Goal: Task Accomplishment & Management: Use online tool/utility

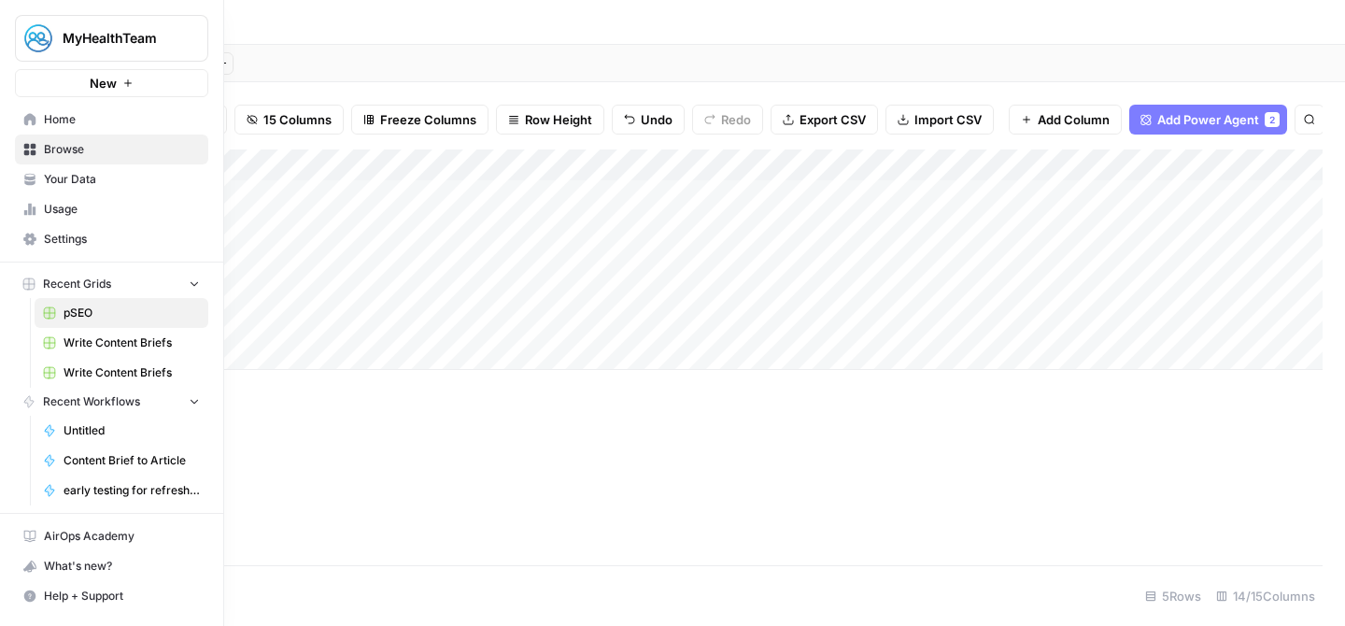
click at [97, 45] on span "MyHealthTeam" at bounding box center [119, 38] width 113 height 19
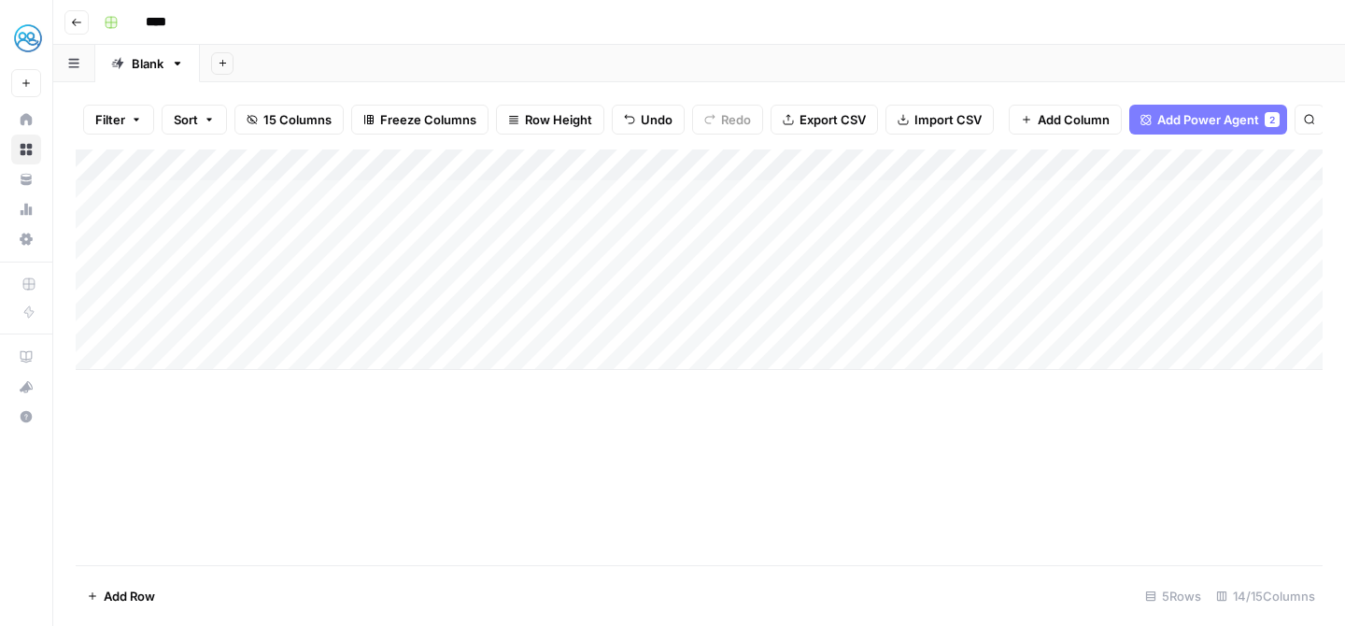
click at [451, 20] on div "****" at bounding box center [711, 22] width 1230 height 30
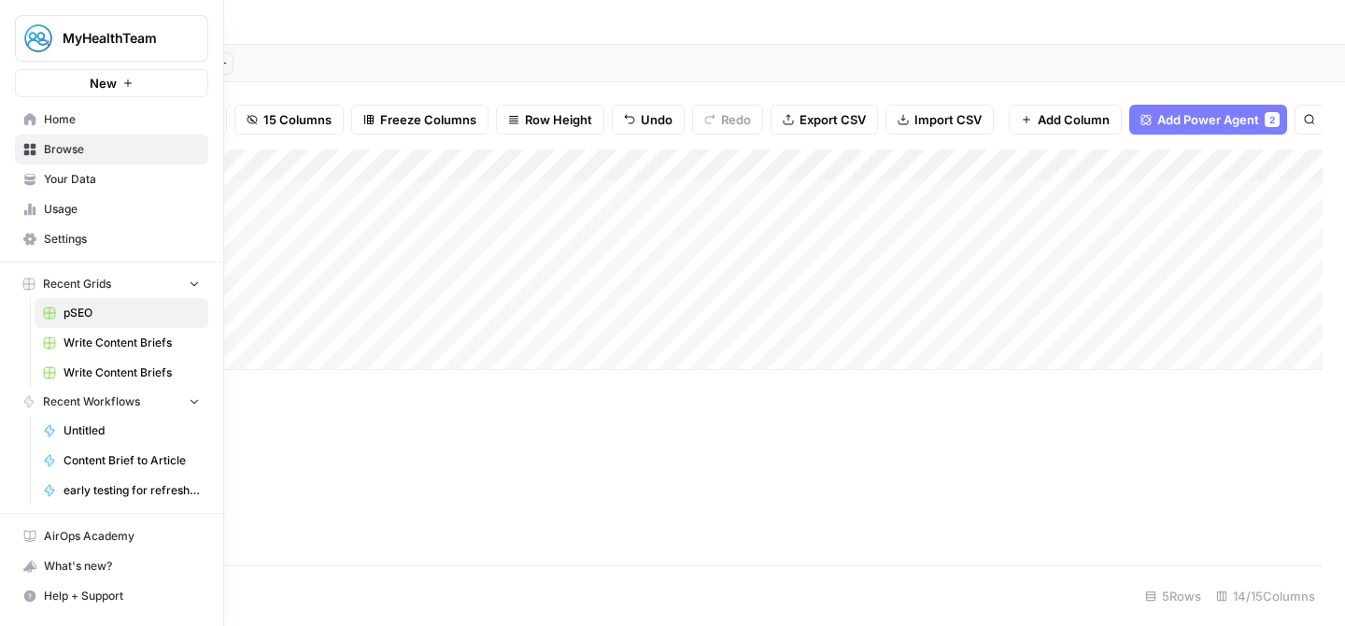
click at [125, 35] on span "MyHealthTeam" at bounding box center [119, 38] width 113 height 19
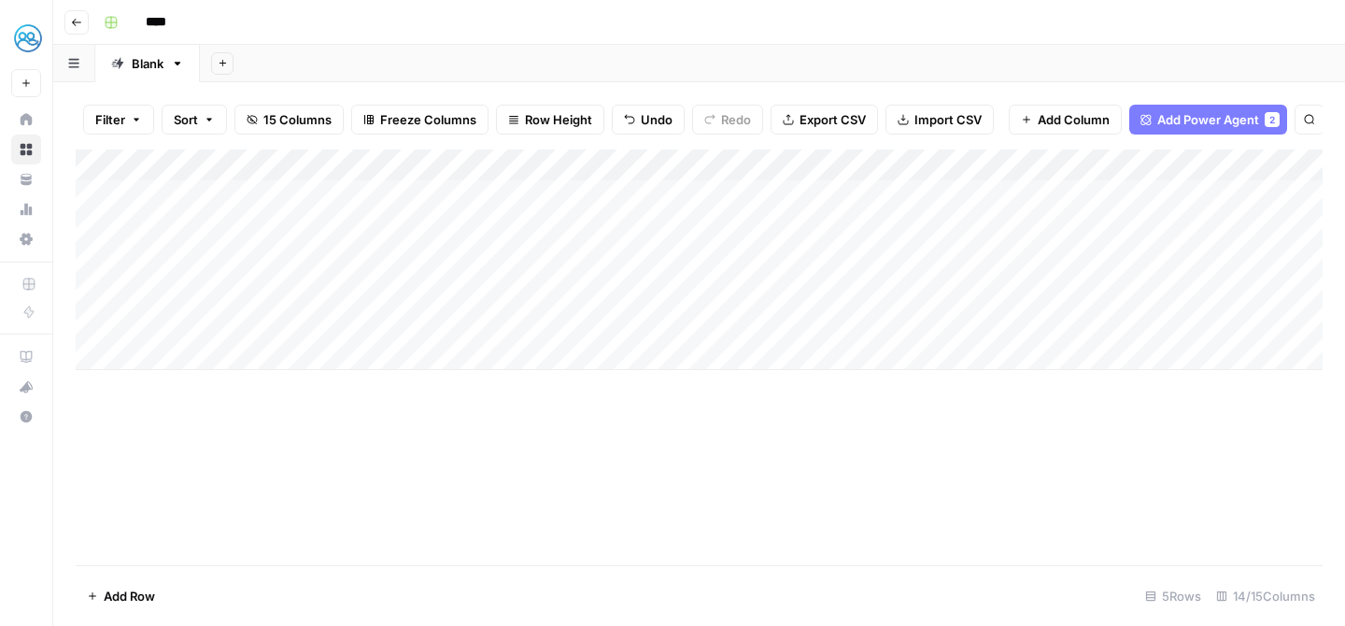
click at [398, 26] on div "****" at bounding box center [711, 22] width 1230 height 30
click at [469, 191] on div "Add Column" at bounding box center [699, 357] width 1247 height 416
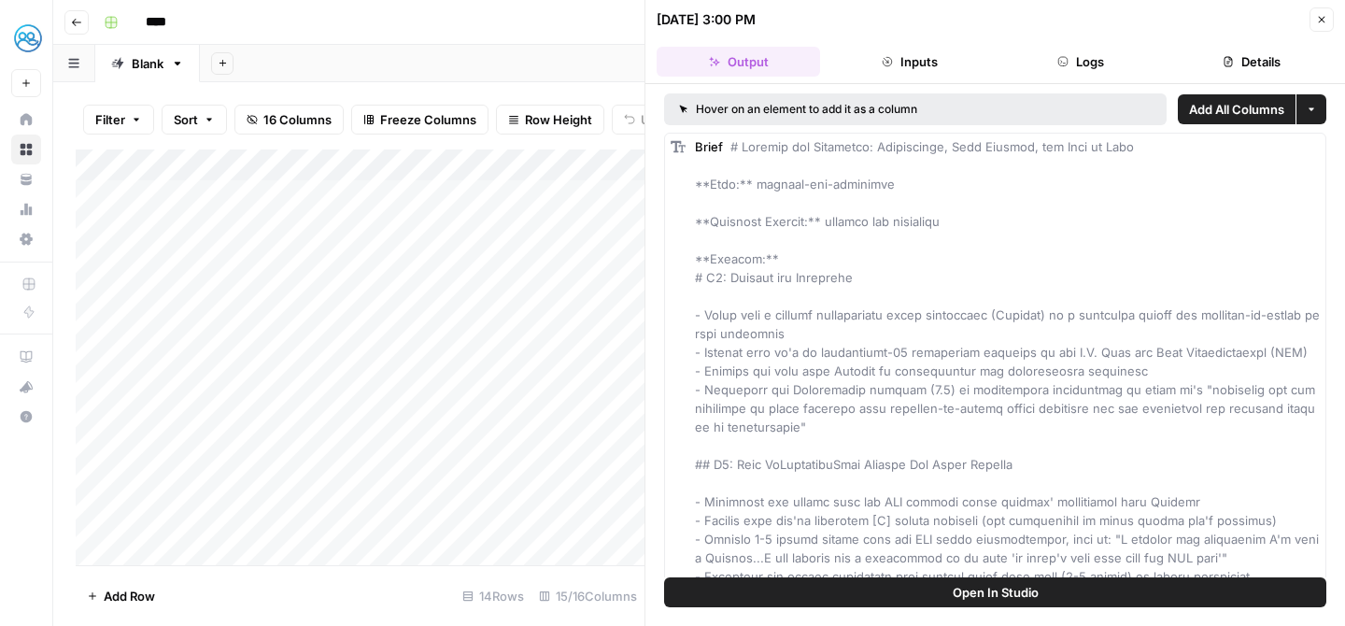
click at [1316, 19] on icon "button" at bounding box center [1321, 19] width 11 height 11
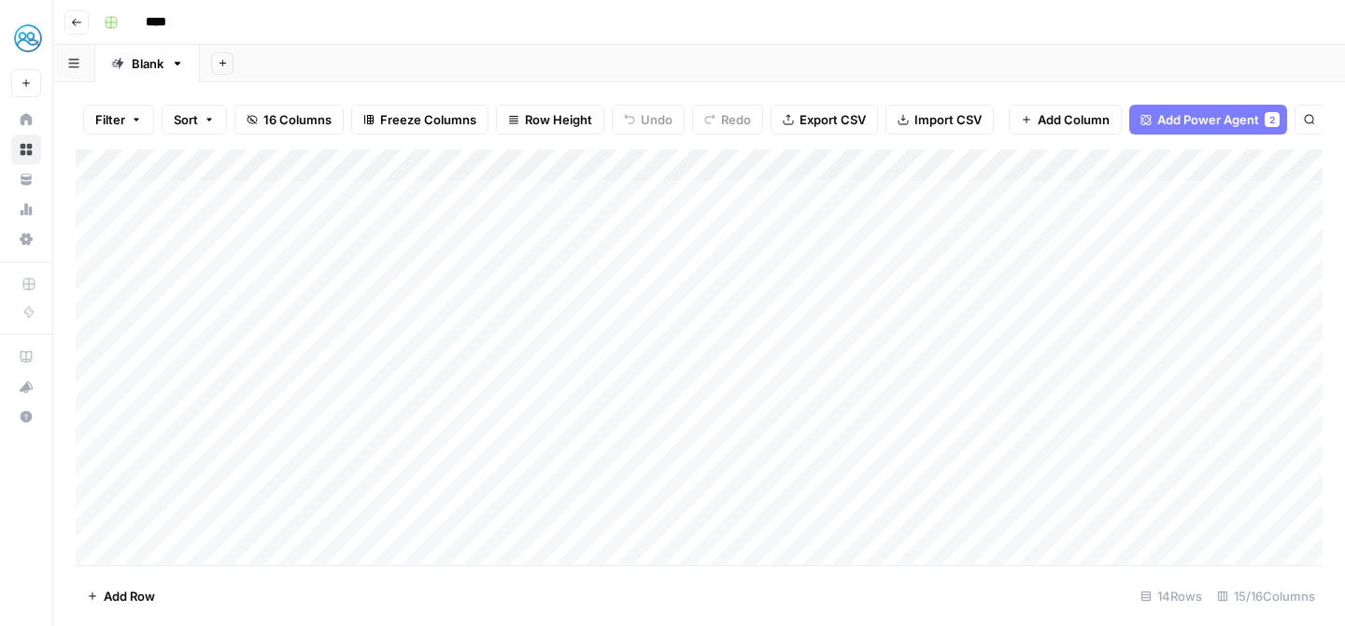
click at [517, 161] on div "Add Column" at bounding box center [699, 357] width 1247 height 416
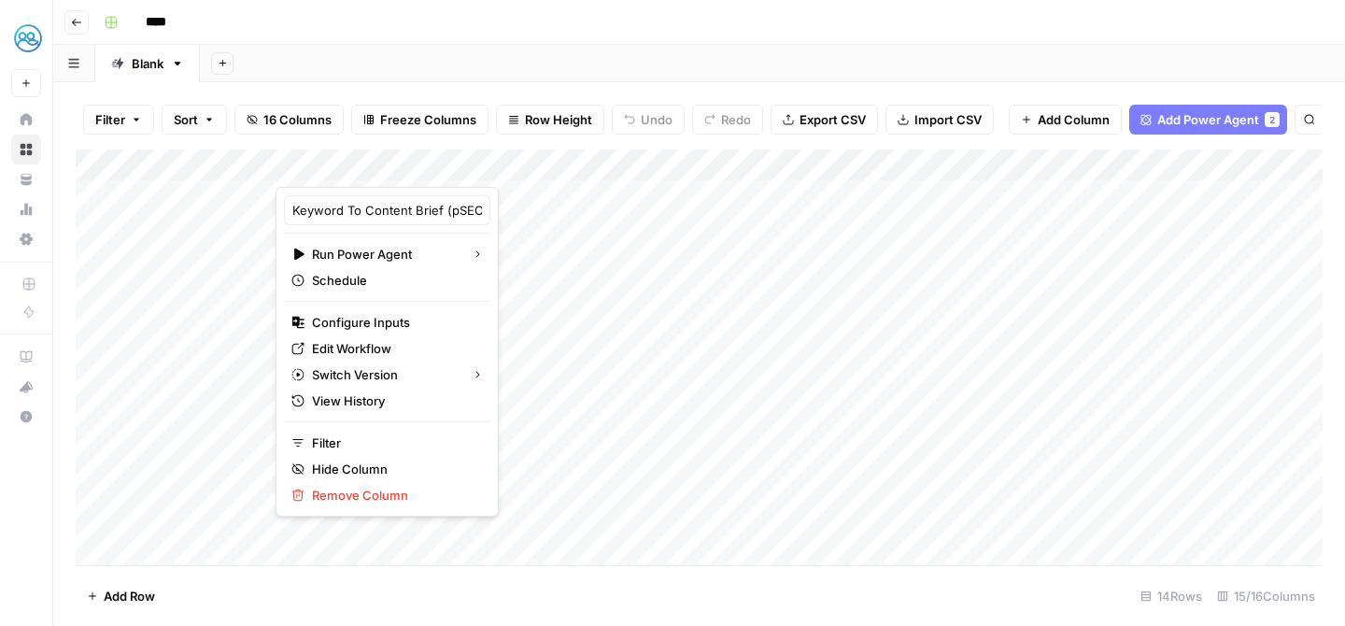
click at [543, 166] on div at bounding box center [429, 167] width 307 height 37
click at [387, 352] on span "Edit Workflow" at bounding box center [393, 348] width 163 height 19
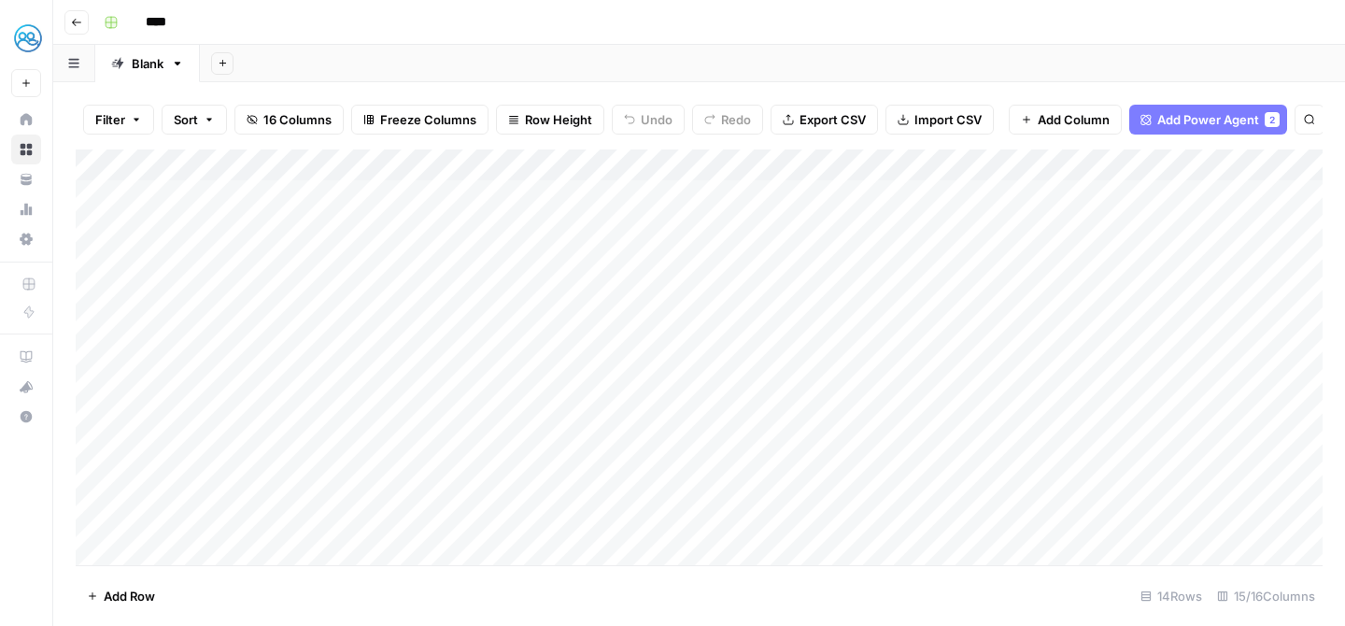
click at [79, 17] on icon "button" at bounding box center [76, 22] width 11 height 11
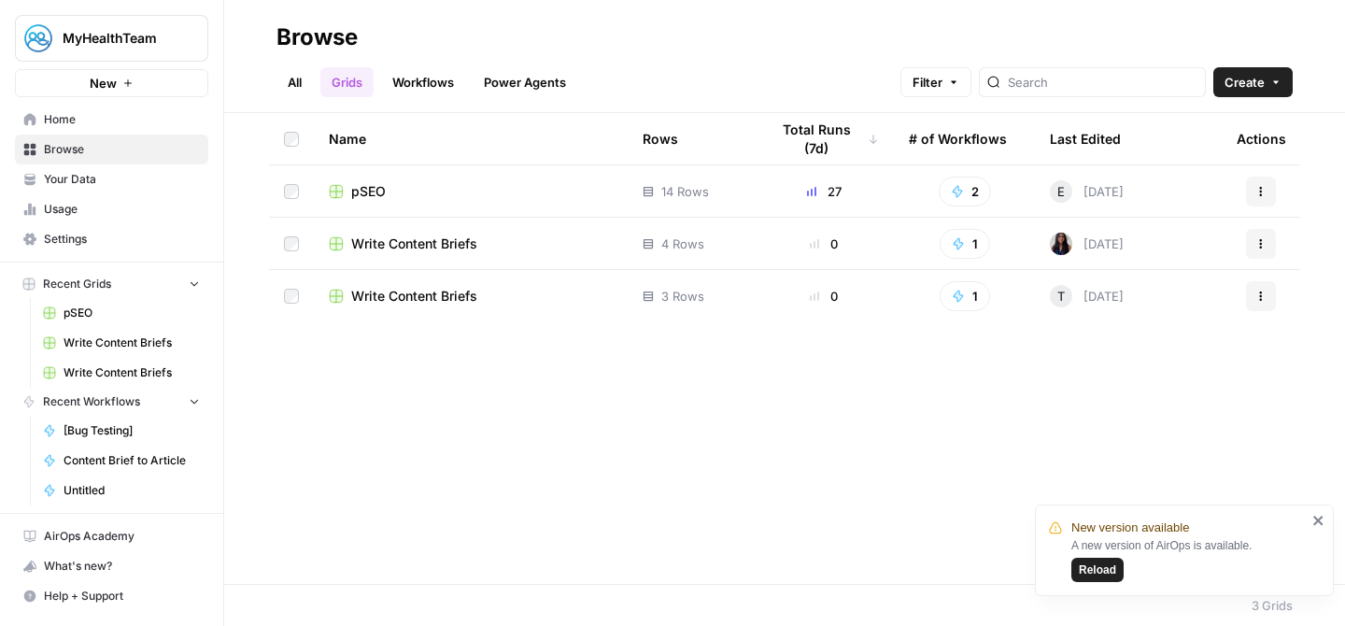
click at [1102, 576] on span "Reload" at bounding box center [1097, 569] width 37 height 17
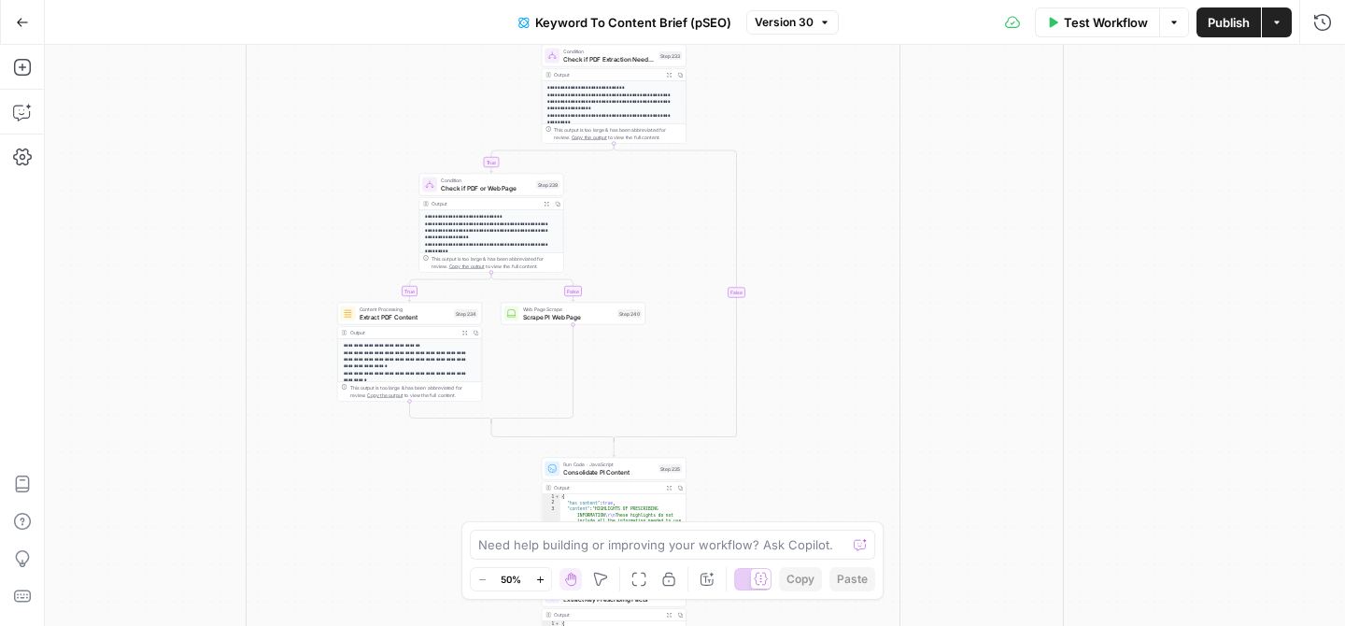
click at [27, 24] on icon "button" at bounding box center [22, 22] width 13 height 13
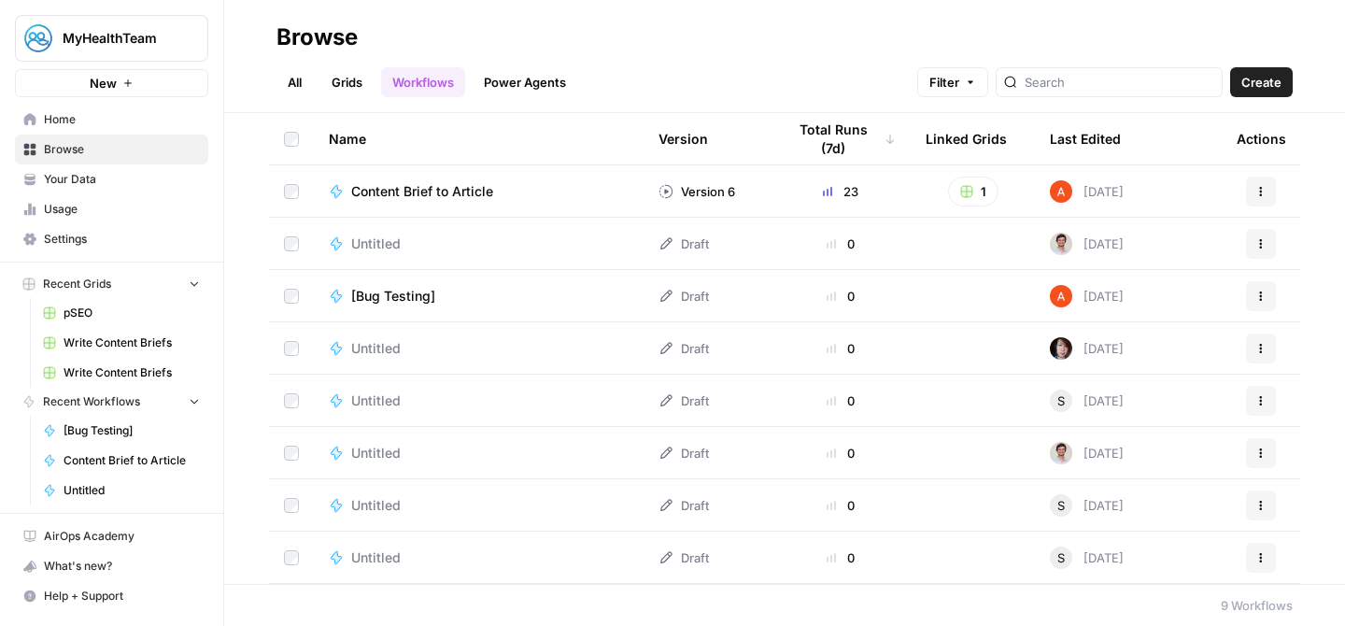
click at [544, 93] on link "Power Agents" at bounding box center [525, 82] width 105 height 30
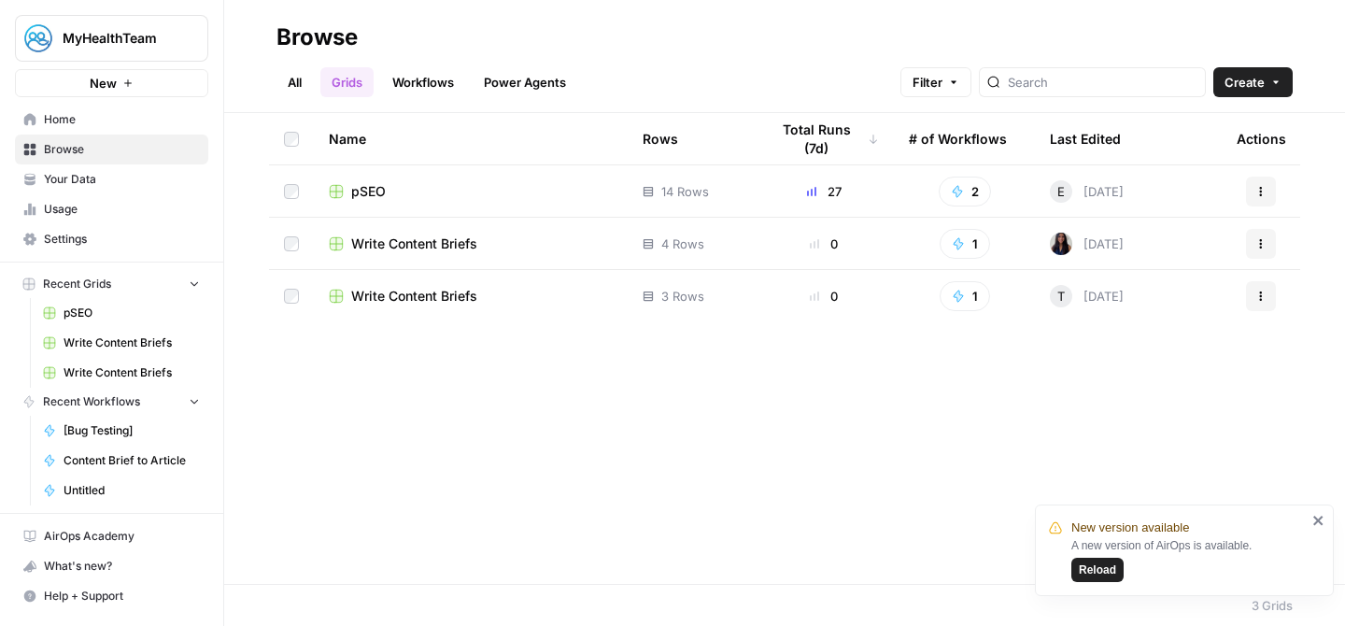
click at [1107, 578] on button "Reload" at bounding box center [1097, 570] width 52 height 24
click at [295, 76] on link "All" at bounding box center [294, 82] width 36 height 30
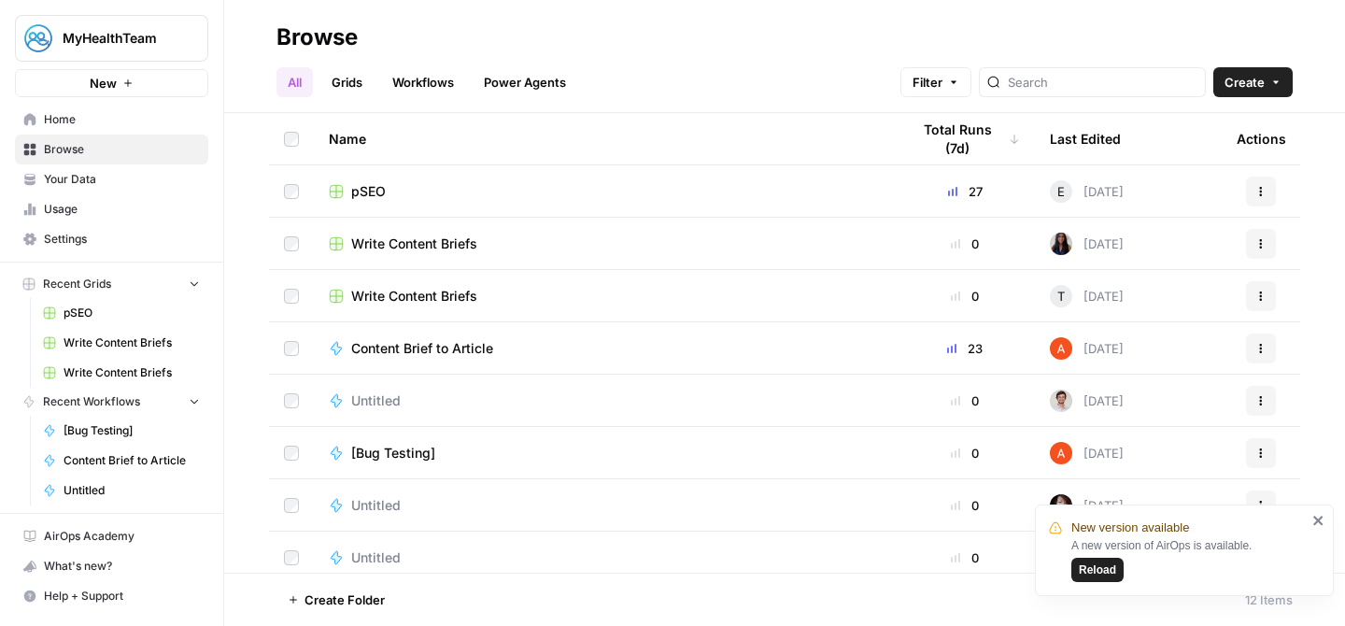
click at [1317, 522] on icon "close" at bounding box center [1318, 520] width 13 height 15
click at [744, 194] on div "pSEO" at bounding box center [604, 191] width 551 height 19
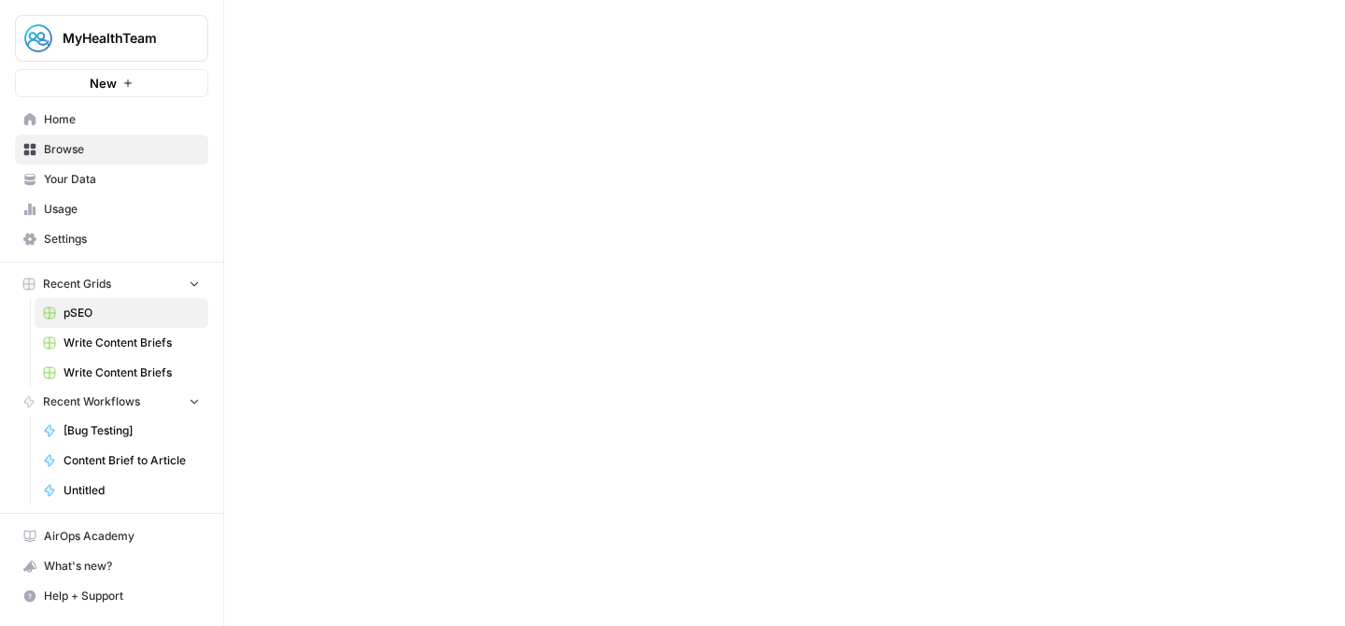
click at [744, 194] on div at bounding box center [784, 313] width 1121 height 626
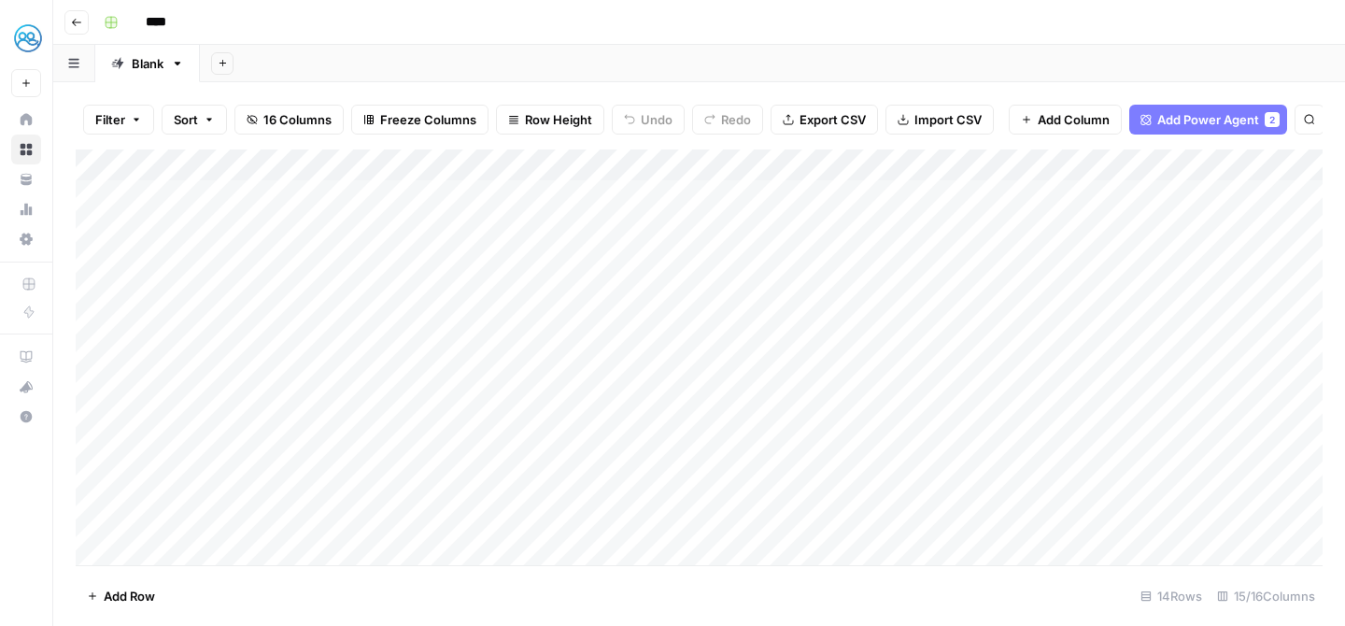
click at [544, 172] on div "Add Column" at bounding box center [699, 357] width 1247 height 416
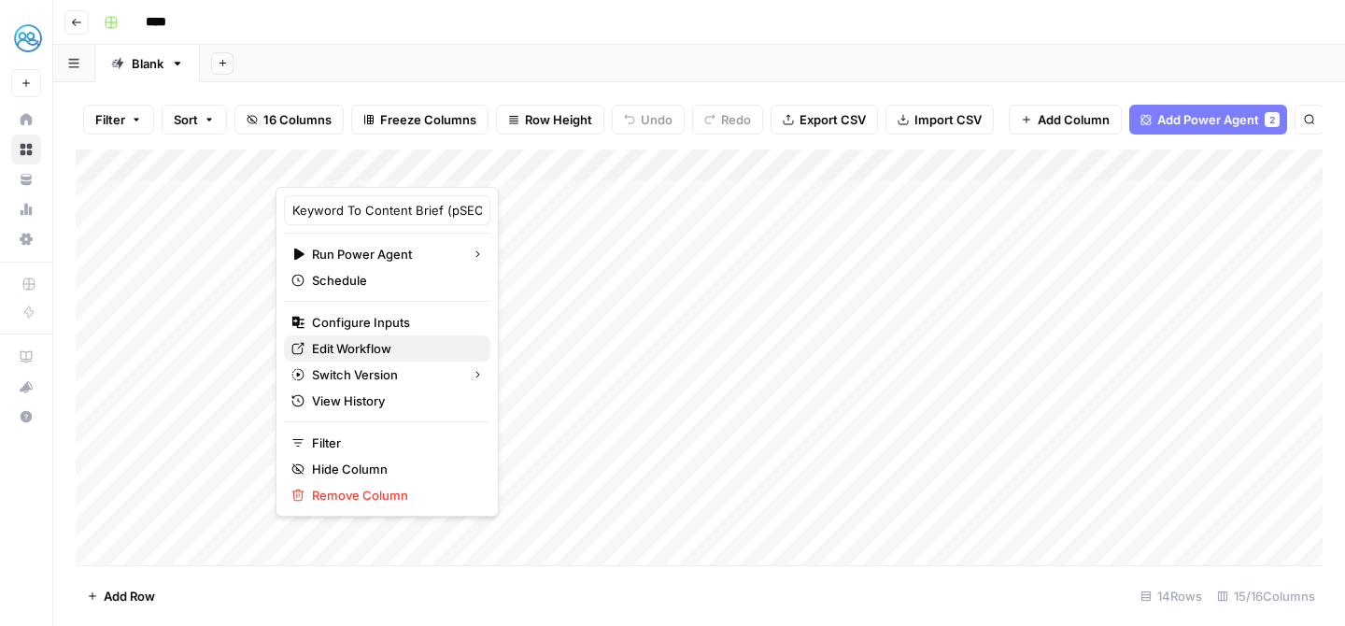
click at [378, 354] on span "Edit Workflow" at bounding box center [393, 348] width 163 height 19
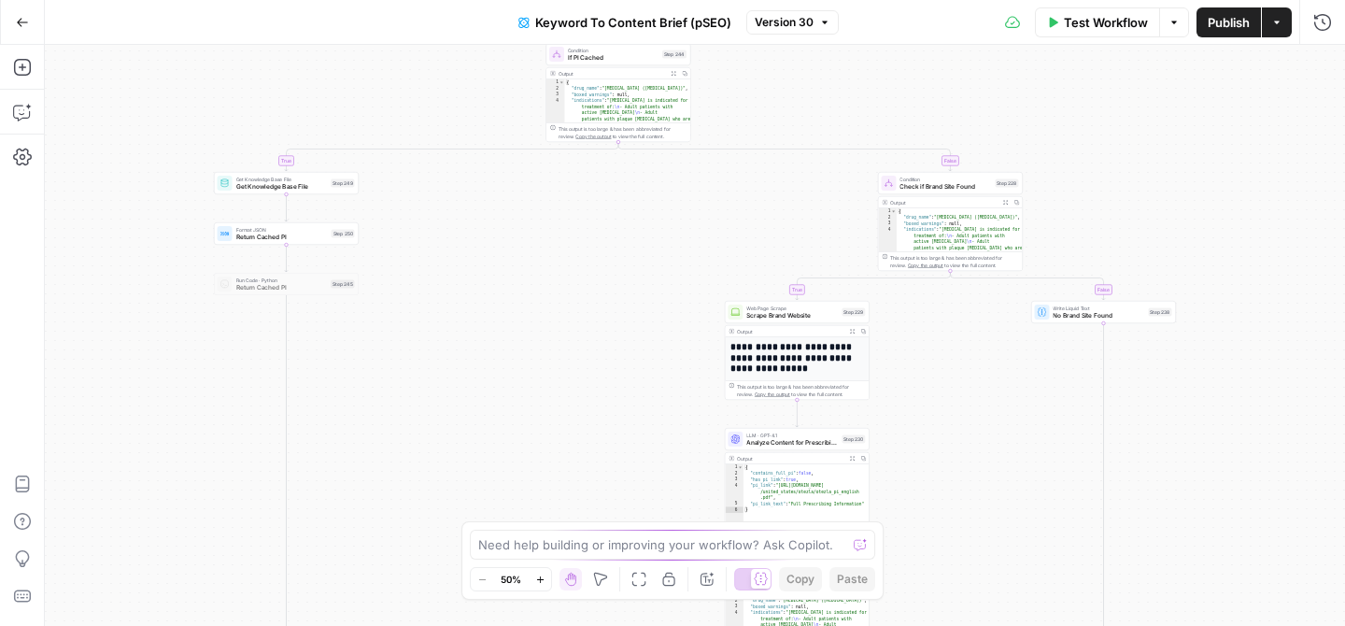
click at [1180, 24] on button "Options" at bounding box center [1174, 22] width 30 height 30
click at [1279, 21] on icon "button" at bounding box center [1277, 22] width 6 height 3
click at [903, 38] on div "Test Workflow Options Publish Actions Run History" at bounding box center [1092, 22] width 507 height 44
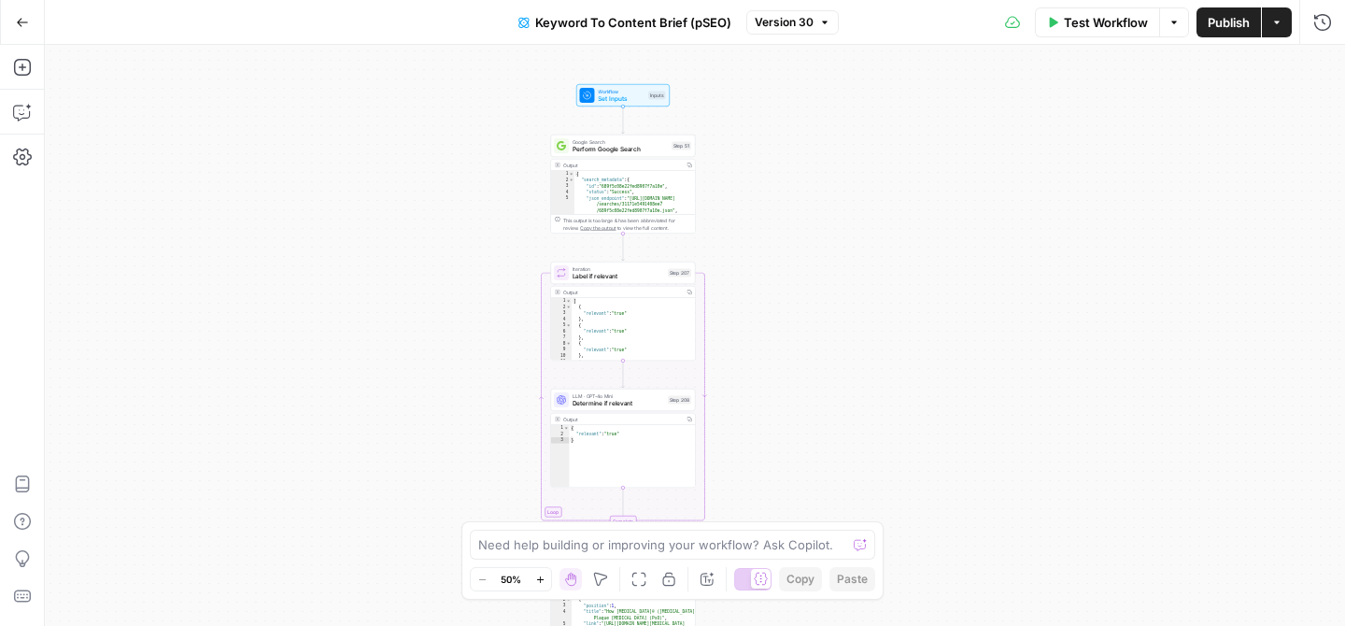
click at [20, 23] on icon "button" at bounding box center [22, 22] width 13 height 13
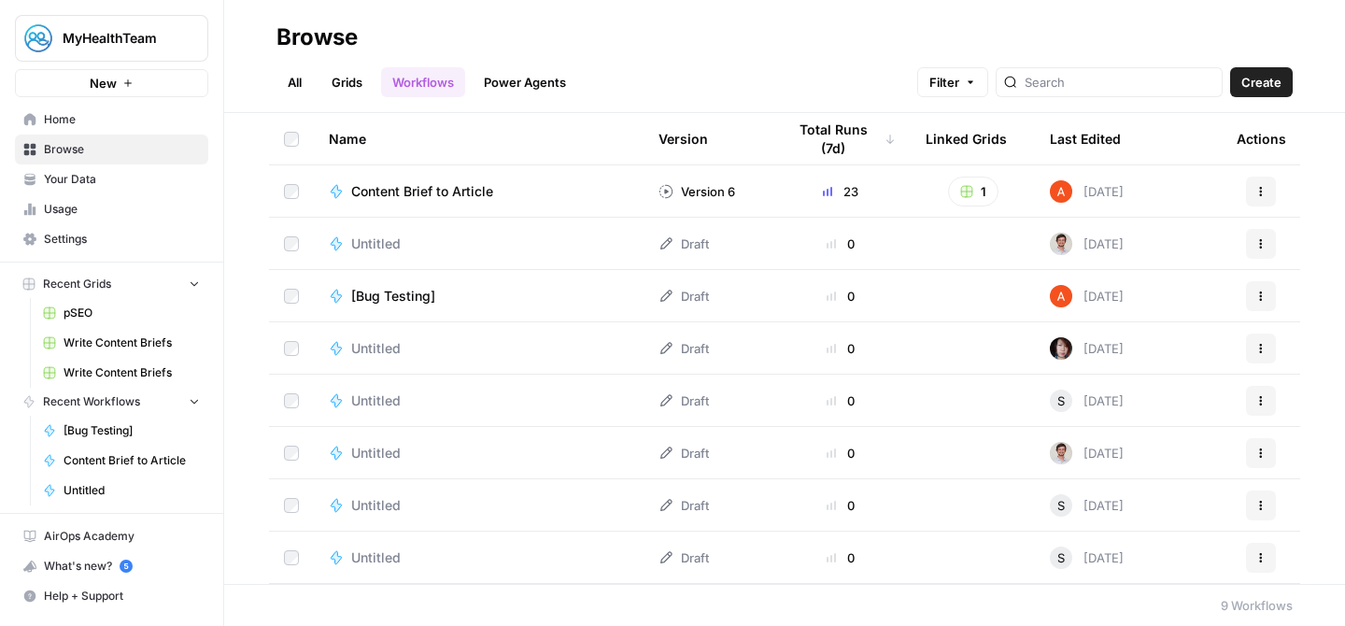
click at [361, 68] on link "Grids" at bounding box center [346, 82] width 53 height 30
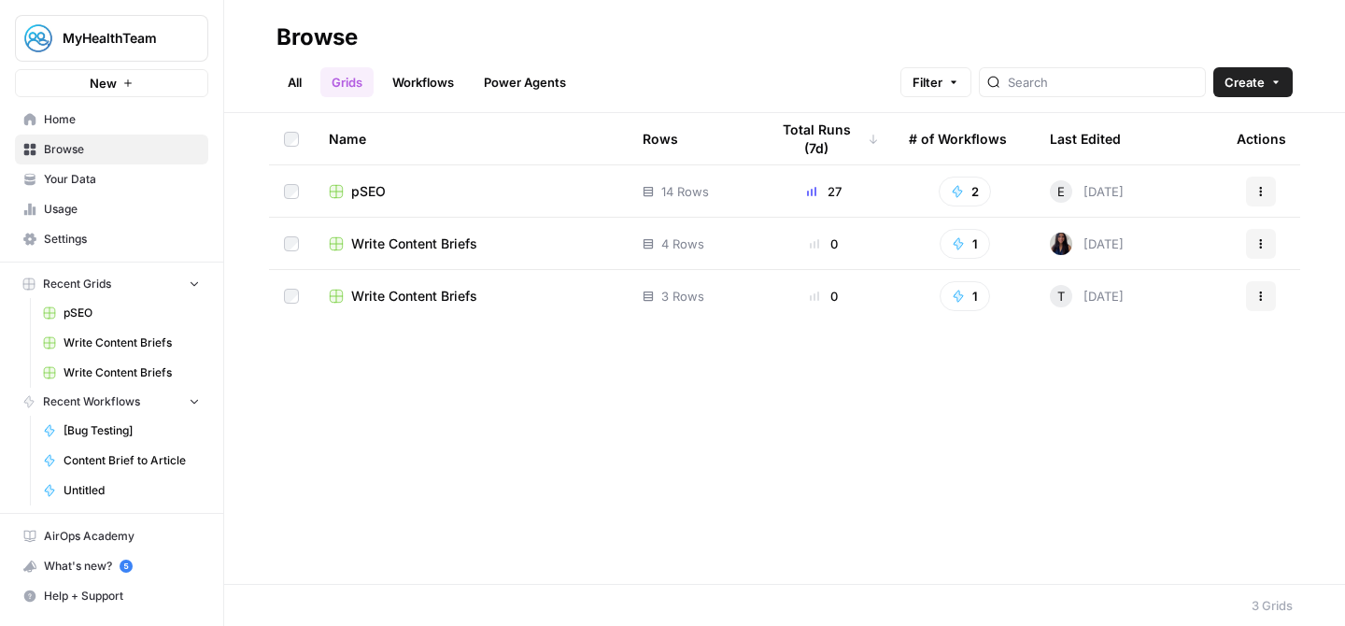
click at [375, 191] on span "pSEO" at bounding box center [368, 191] width 35 height 19
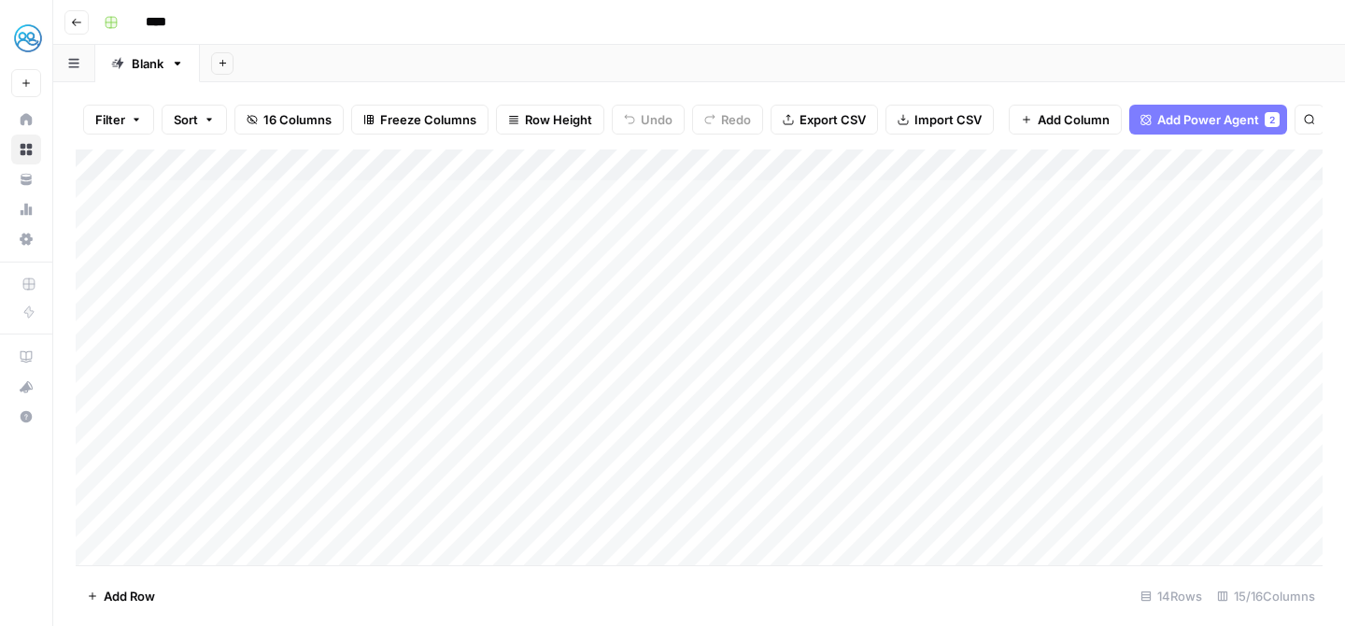
click at [77, 29] on button "Go back" at bounding box center [76, 22] width 24 height 24
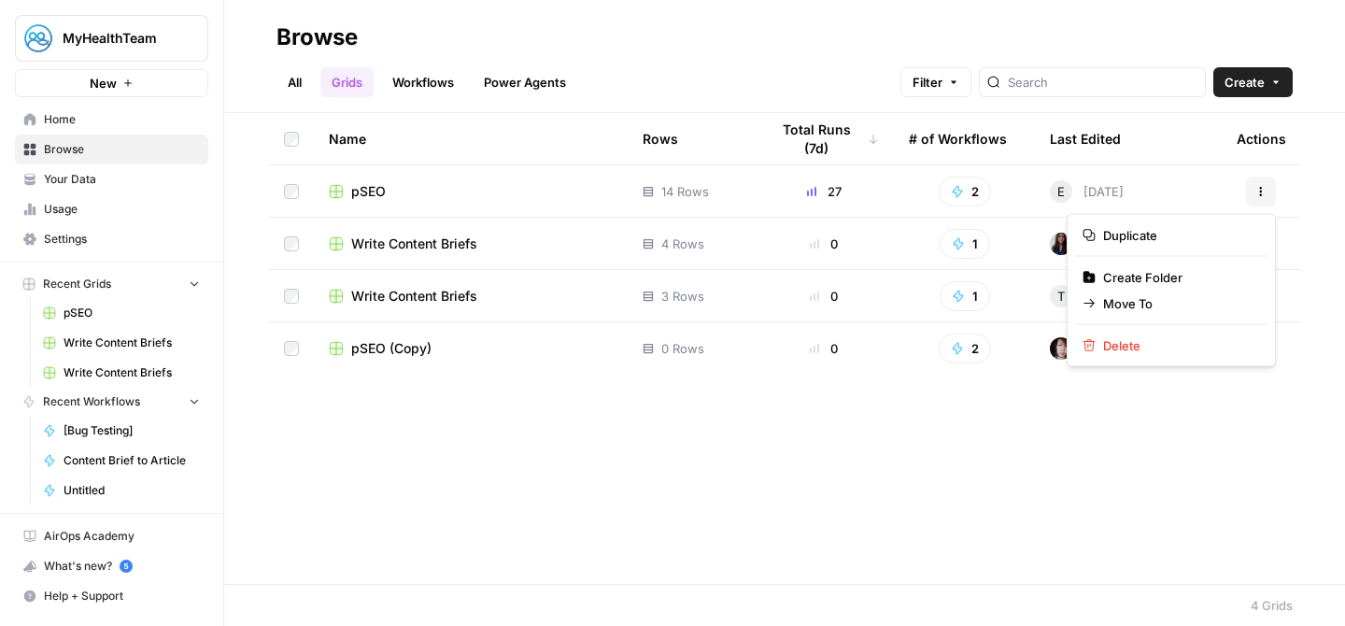
click at [1252, 196] on button "Actions" at bounding box center [1261, 192] width 30 height 30
click at [1034, 37] on h2 "Browse" at bounding box center [784, 37] width 1016 height 30
click at [492, 193] on div "pSEO" at bounding box center [471, 191] width 284 height 19
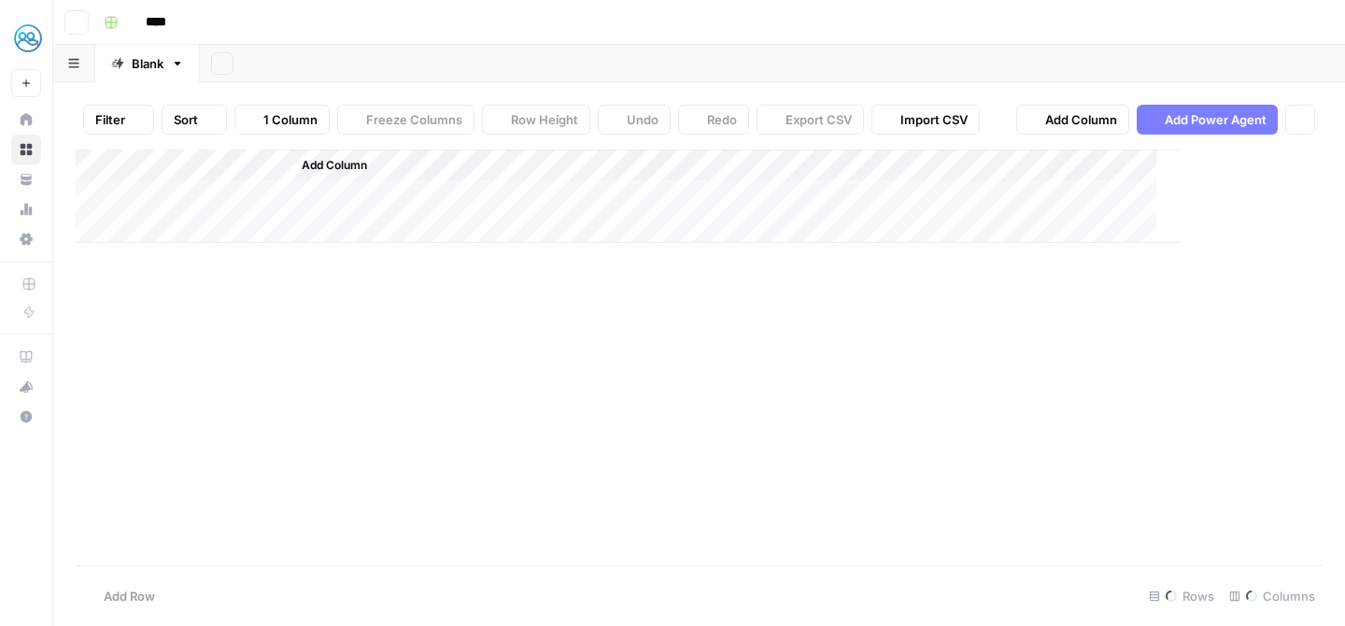
click at [492, 193] on div "Add Column" at bounding box center [699, 195] width 1247 height 93
